Goal: Task Accomplishment & Management: Manage account settings

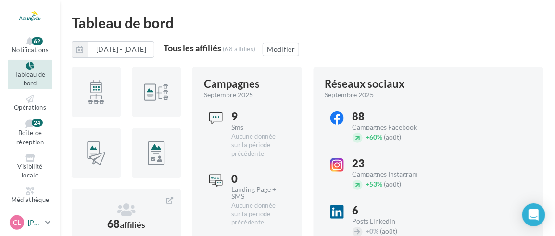
click at [41, 225] on p "[PERSON_NAME]" at bounding box center [34, 223] width 13 height 10
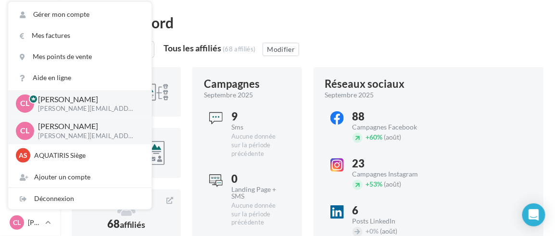
drag, startPoint x: 391, startPoint y: 11, endPoint x: 390, endPoint y: 16, distance: 5.8
click at [392, 11] on html "Notifications 62 Tableau de bord Opérations Boîte de réception 24" at bounding box center [277, 118] width 555 height 236
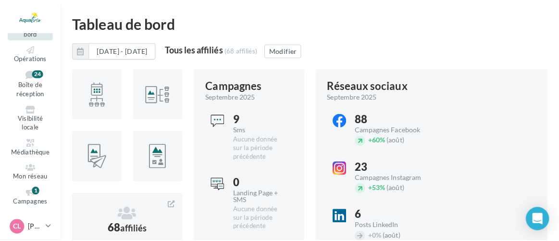
scroll to position [76, 0]
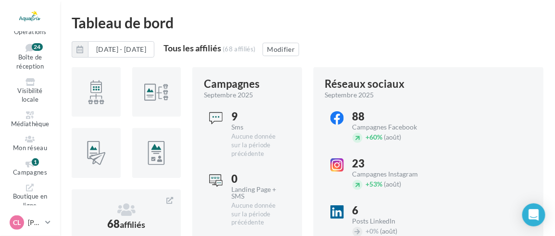
click at [23, 156] on ul "Notifications 62 Tableau de bord Opérations Boîte de réception 24 Médiathèque" at bounding box center [29, 119] width 59 height 174
click at [23, 160] on icon at bounding box center [30, 164] width 39 height 8
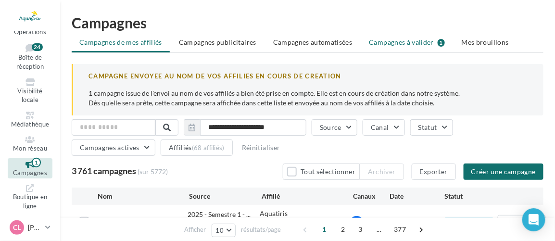
click at [403, 40] on span "Campagnes à valider" at bounding box center [401, 42] width 65 height 10
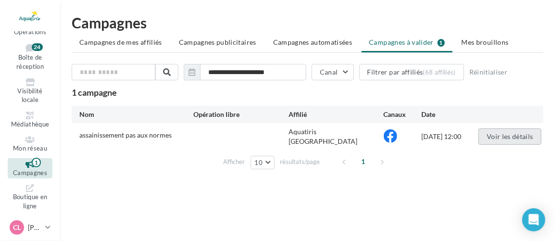
click at [497, 135] on button "Voir les détails" at bounding box center [509, 136] width 63 height 16
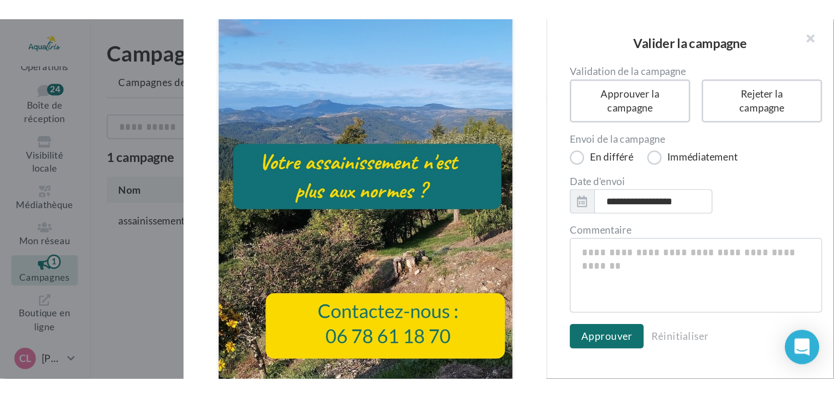
scroll to position [267, 0]
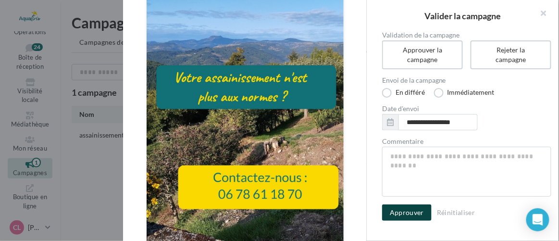
click at [414, 218] on button "Approuver" at bounding box center [407, 212] width 50 height 16
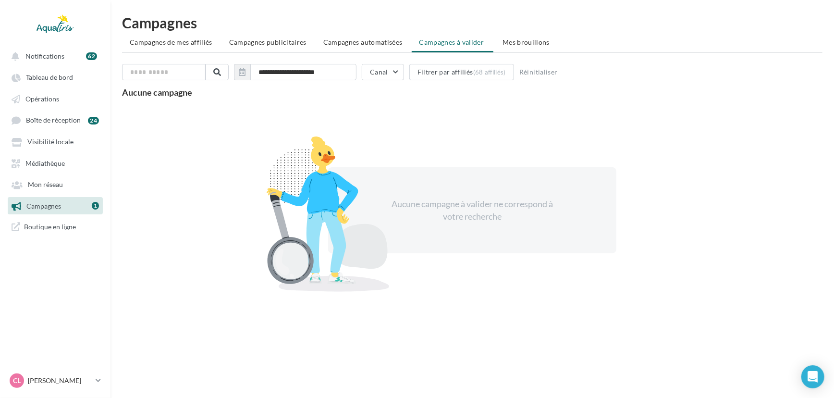
scroll to position [0, 0]
